Goal: Transaction & Acquisition: Register for event/course

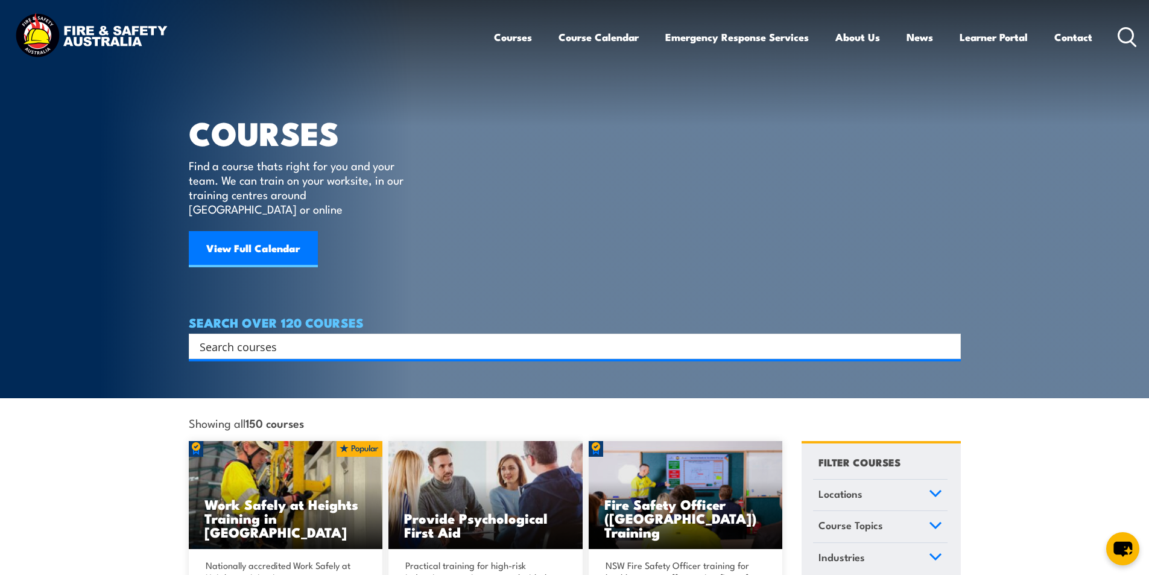
click at [287, 334] on div "Search" at bounding box center [575, 346] width 772 height 25
click at [249, 337] on input "Search input" at bounding box center [567, 346] width 735 height 18
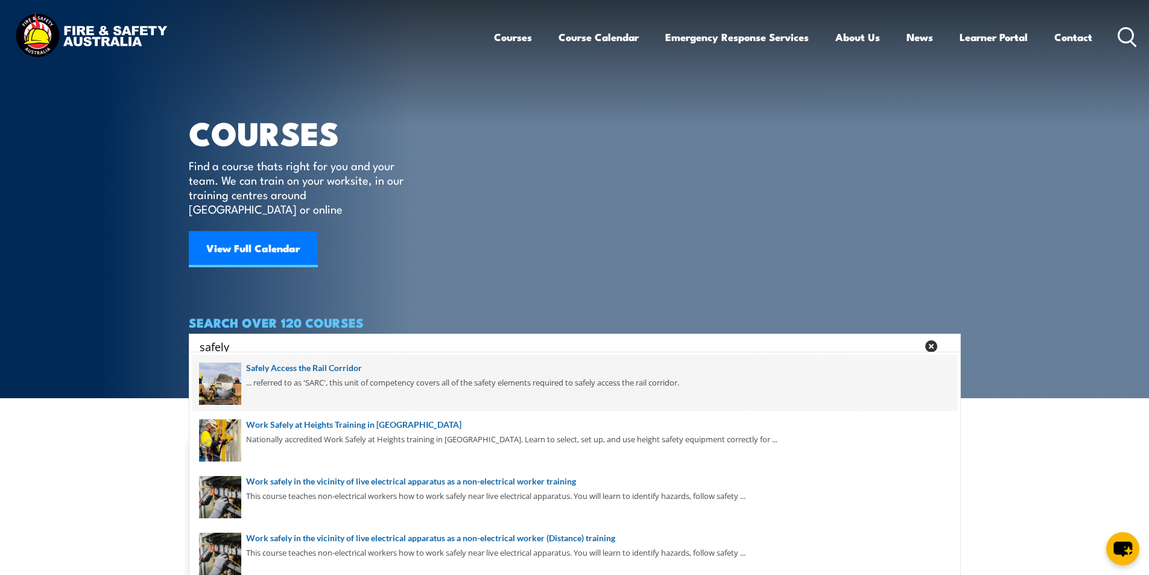
type input "safely"
click at [340, 369] on span at bounding box center [574, 383] width 765 height 57
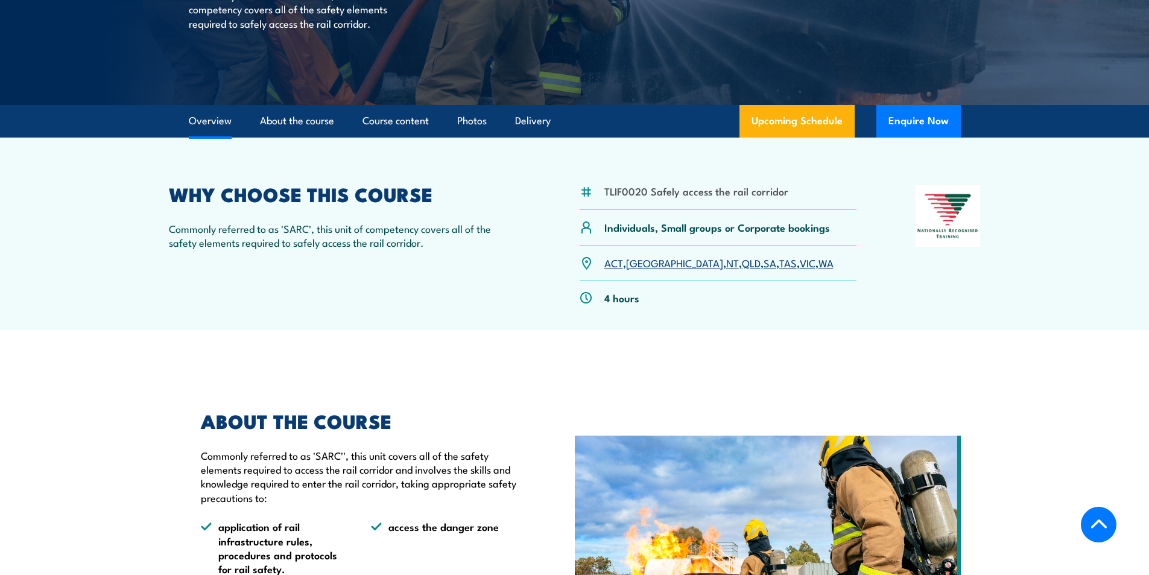
scroll to position [241, 0]
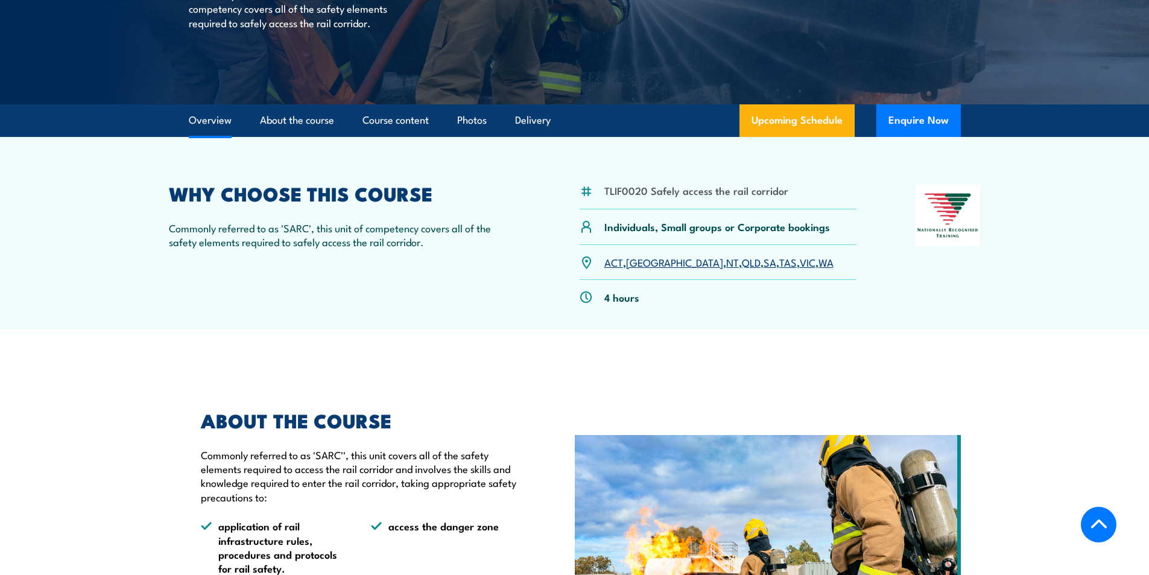
click at [742, 263] on link "QLD" at bounding box center [751, 262] width 19 height 14
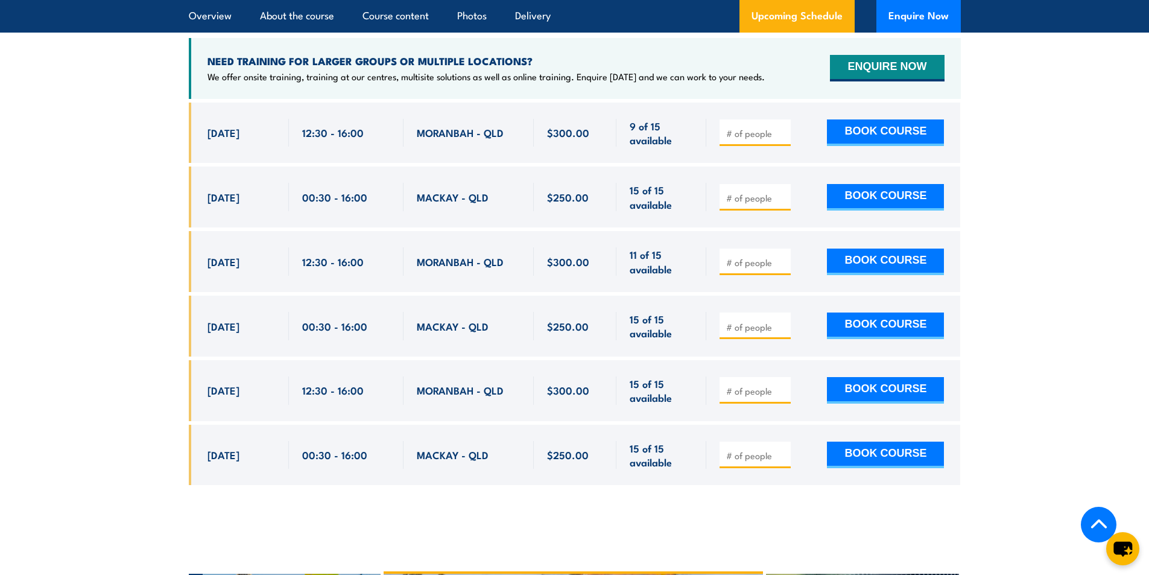
scroll to position [1935, 0]
